Goal: Information Seeking & Learning: Learn about a topic

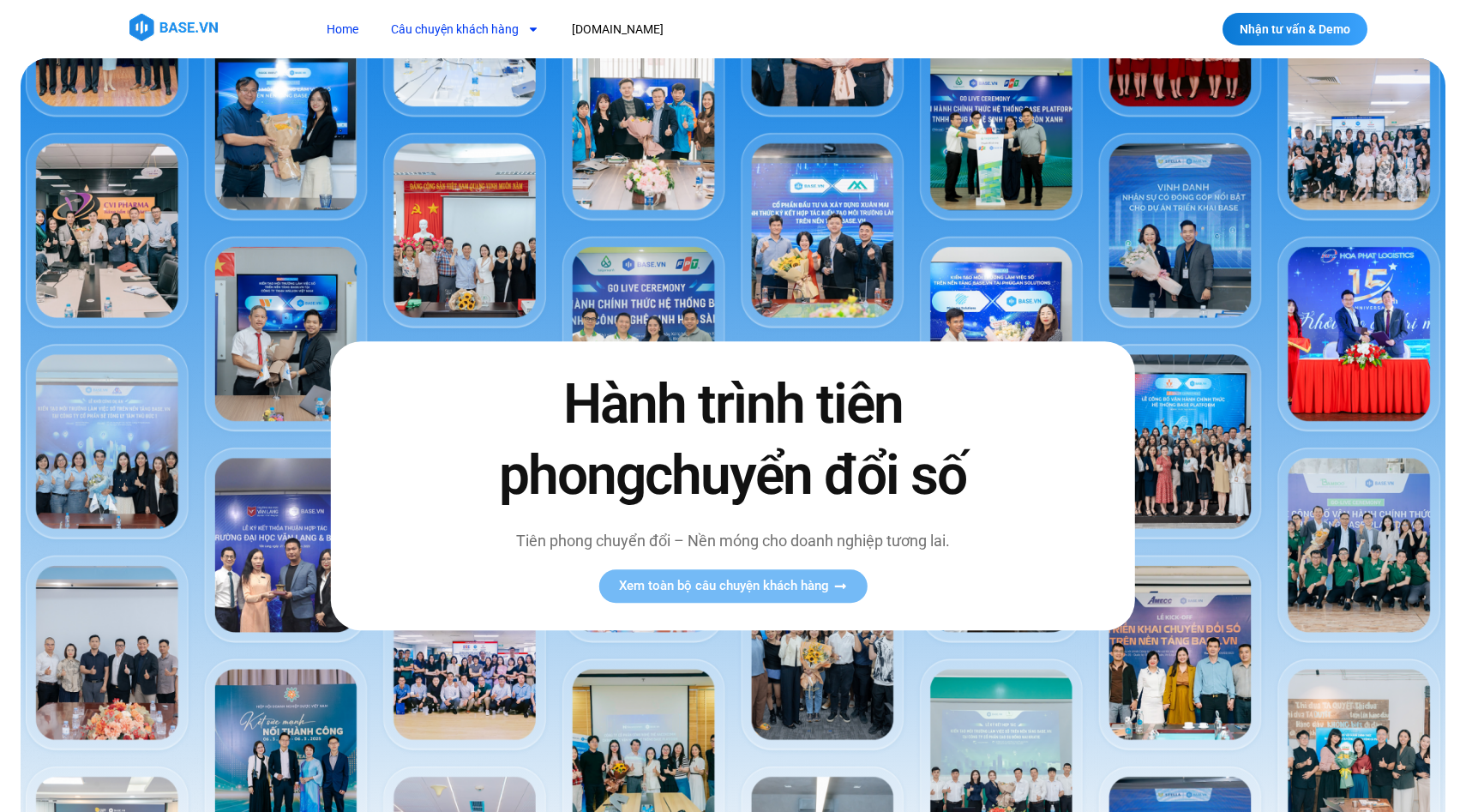
click at [508, 27] on link "Câu chuyện khách hàng" at bounding box center [465, 30] width 174 height 32
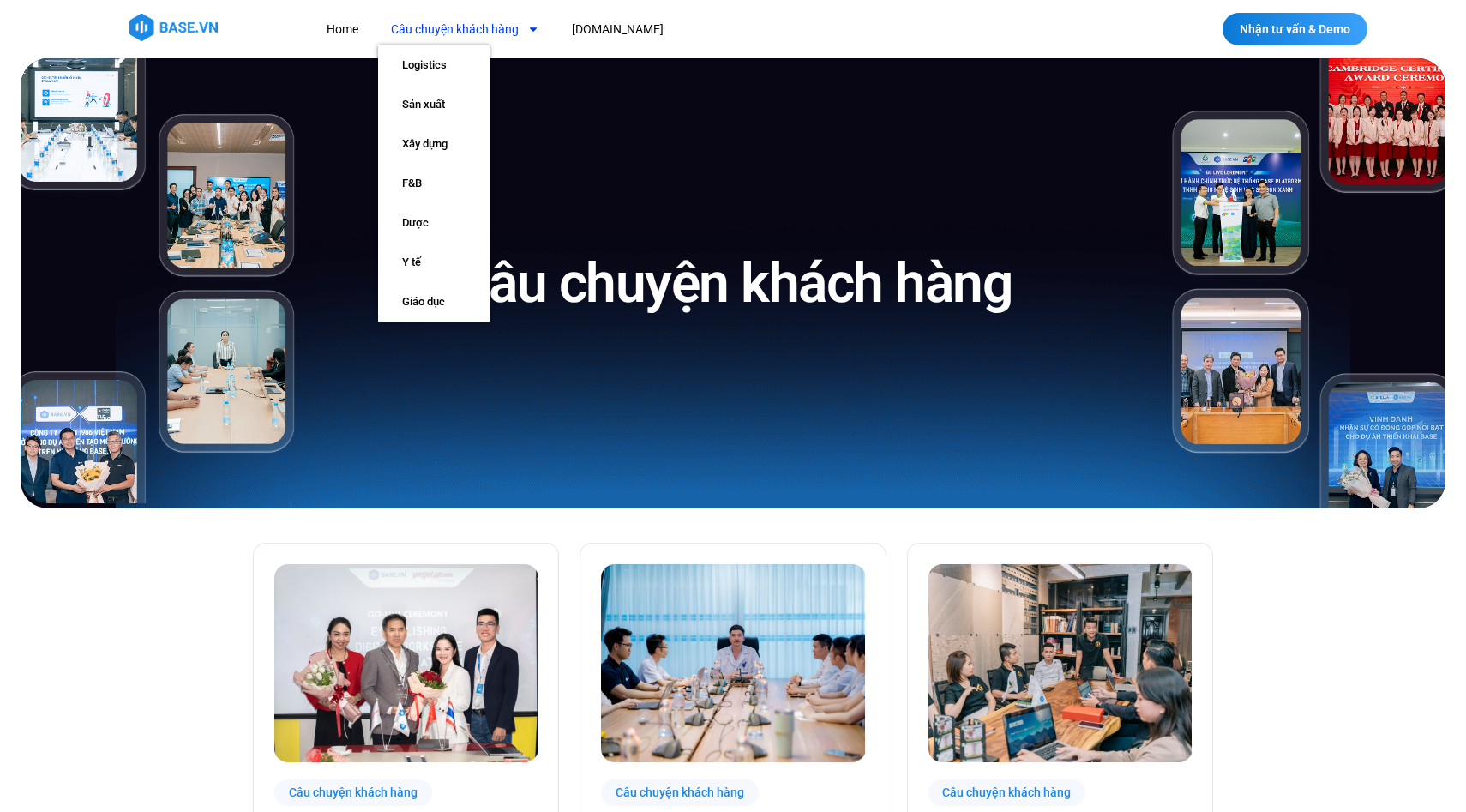
click at [509, 40] on link "Câu chuyện khách hàng" at bounding box center [465, 30] width 174 height 32
click at [467, 33] on link "Câu chuyện khách hàng" at bounding box center [465, 30] width 174 height 32
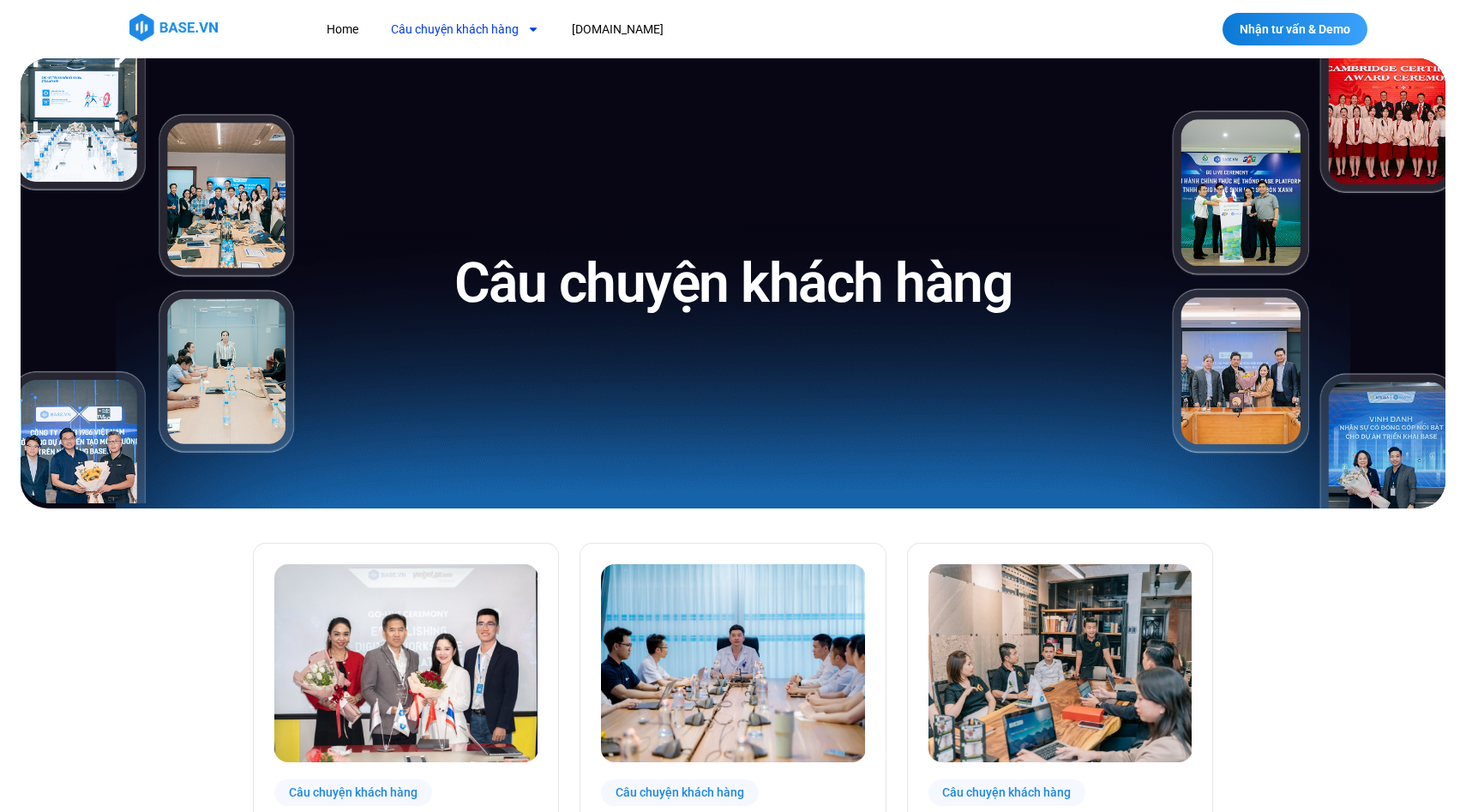
scroll to position [2, 0]
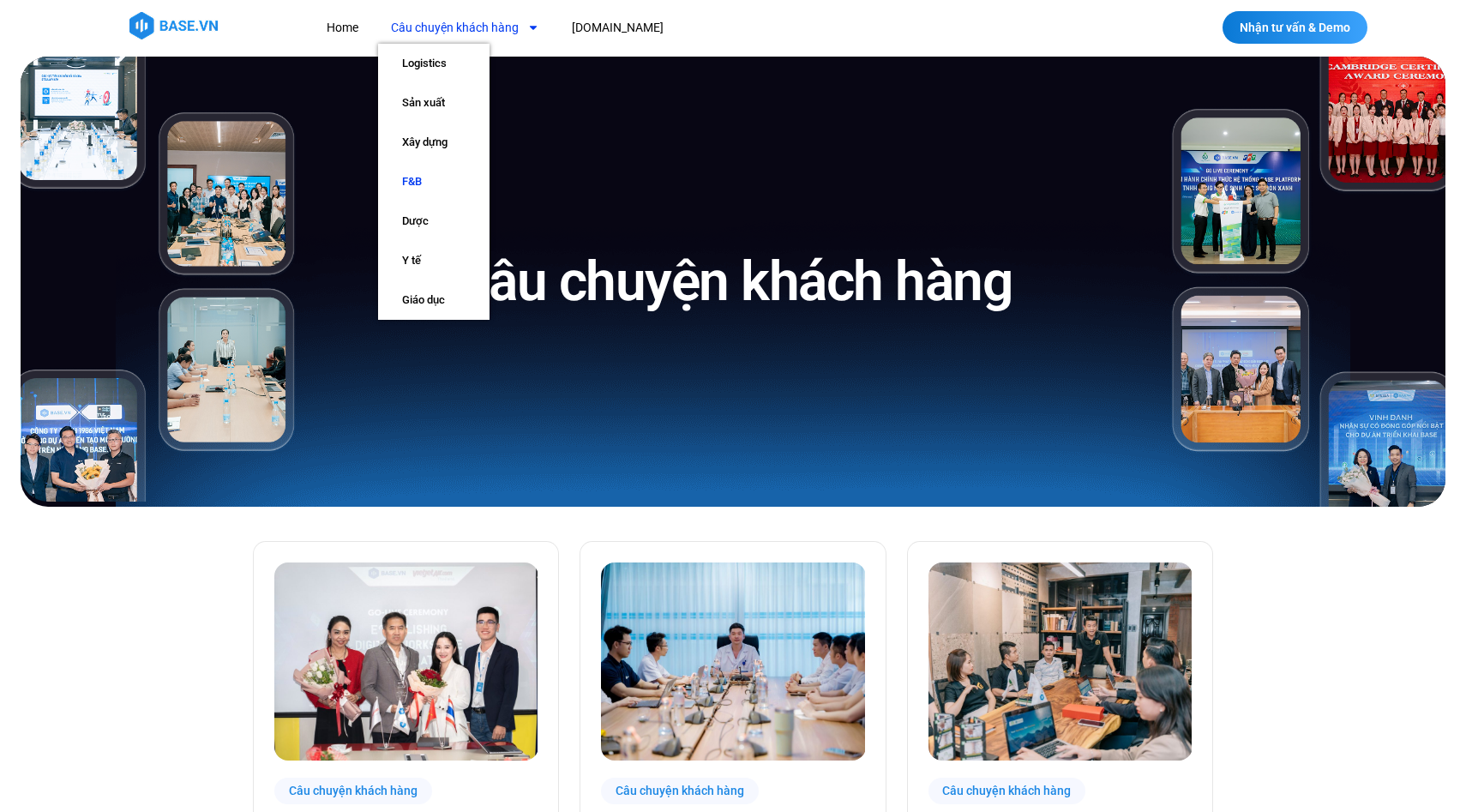
click at [413, 164] on link "F&B" at bounding box center [433, 181] width 111 height 39
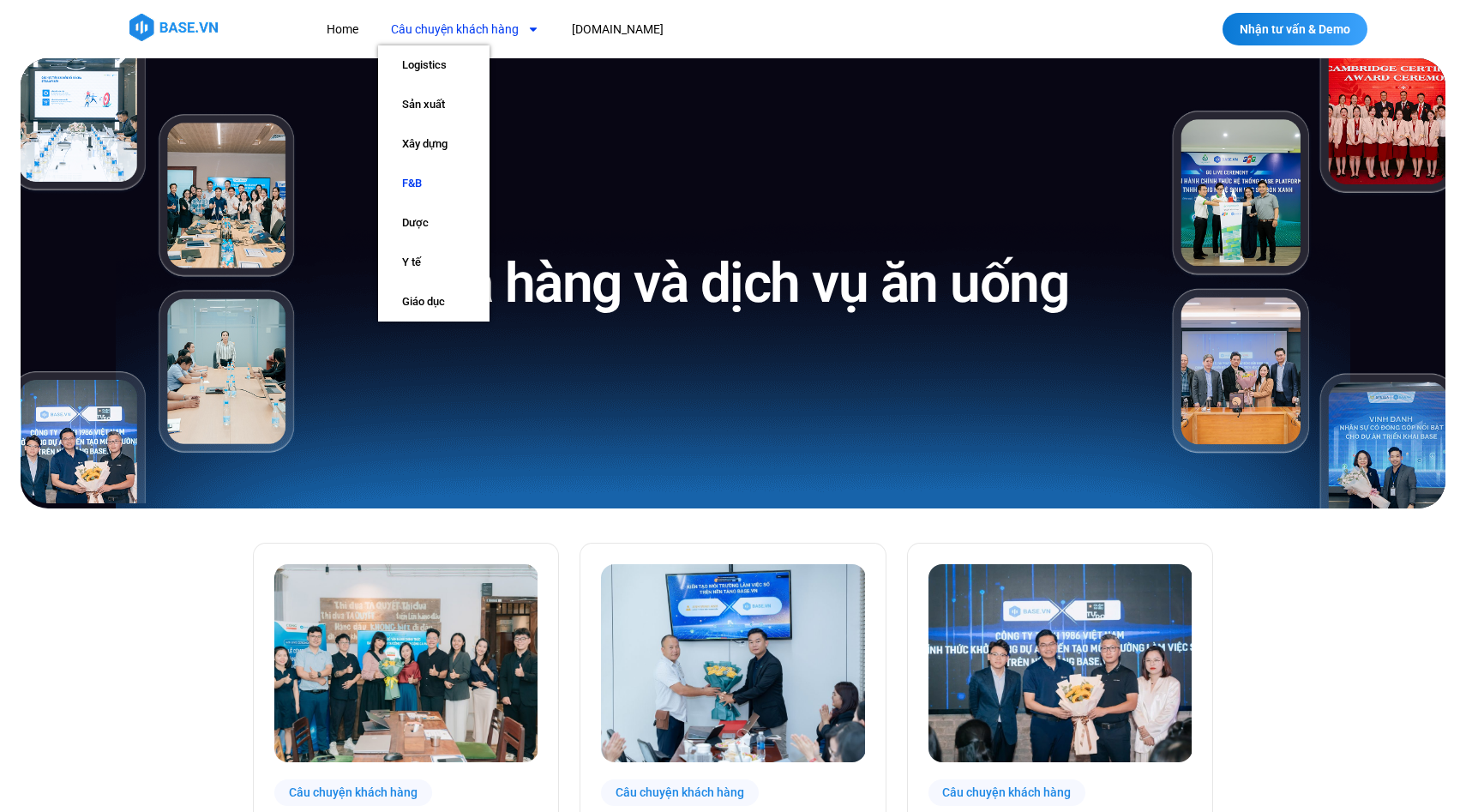
click at [464, 44] on link "Câu chuyện khách hàng" at bounding box center [465, 30] width 174 height 32
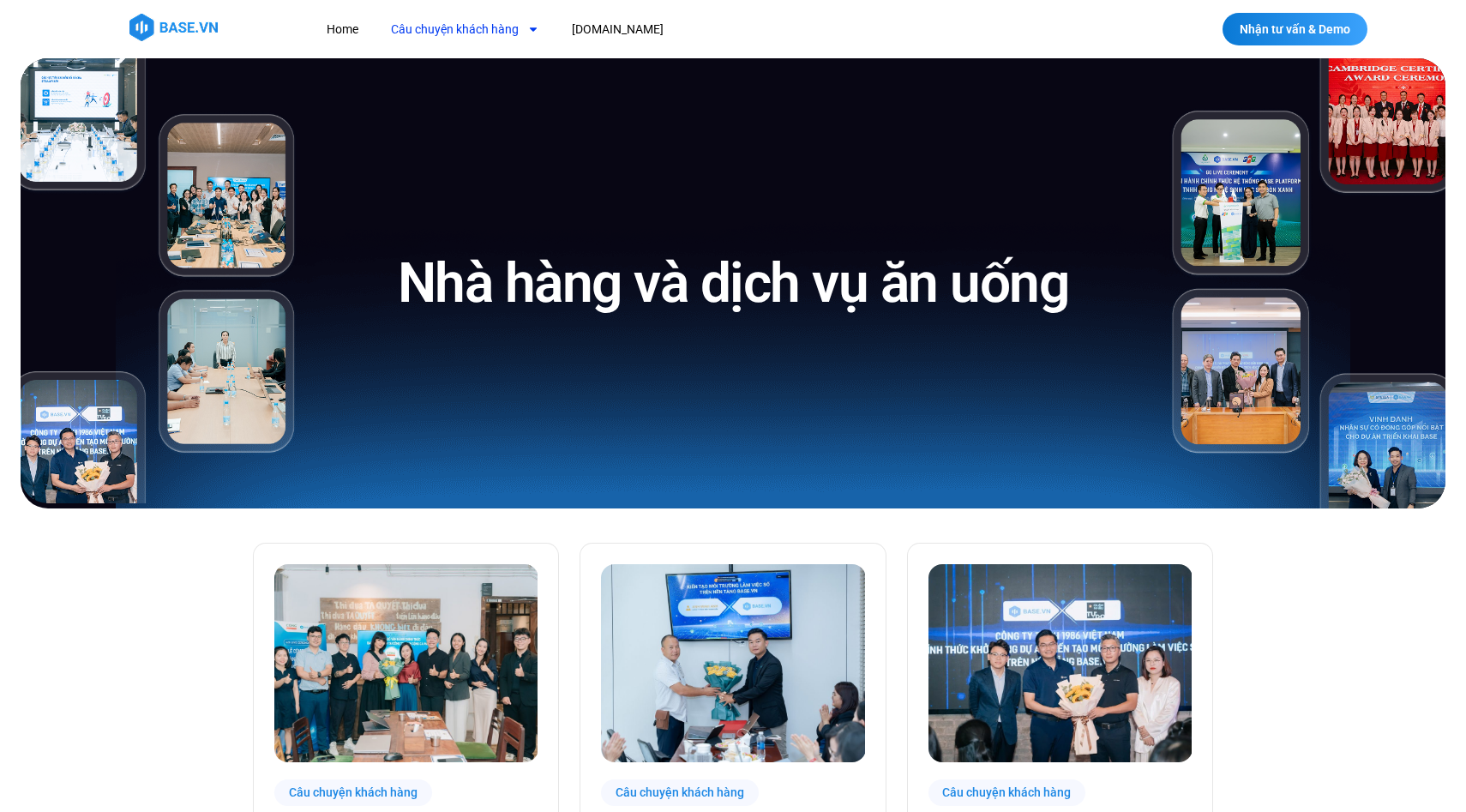
click at [464, 44] on link "Câu chuyện khách hàng" at bounding box center [465, 30] width 174 height 32
